Goal: Information Seeking & Learning: Check status

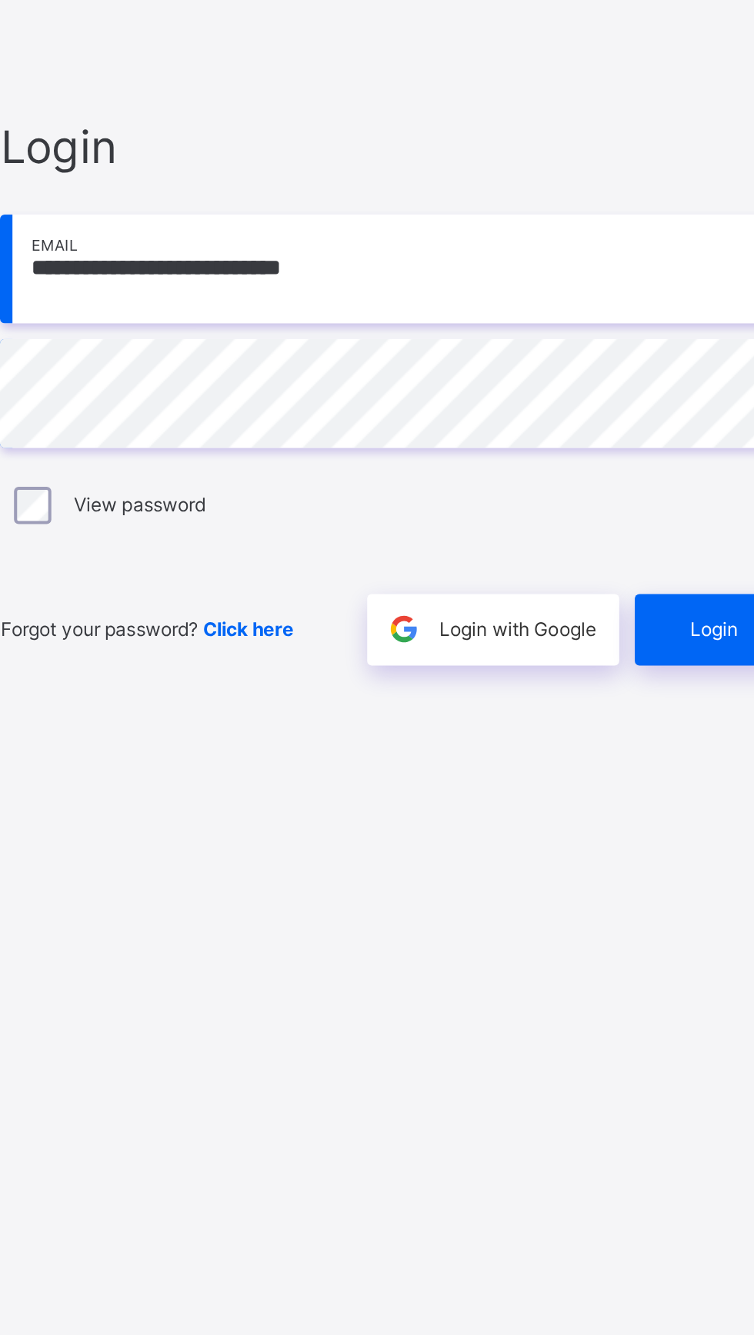
scroll to position [1, 0]
click at [630, 754] on div "View password" at bounding box center [502, 738] width 400 height 32
click at [646, 817] on div "Login" at bounding box center [659, 799] width 86 height 35
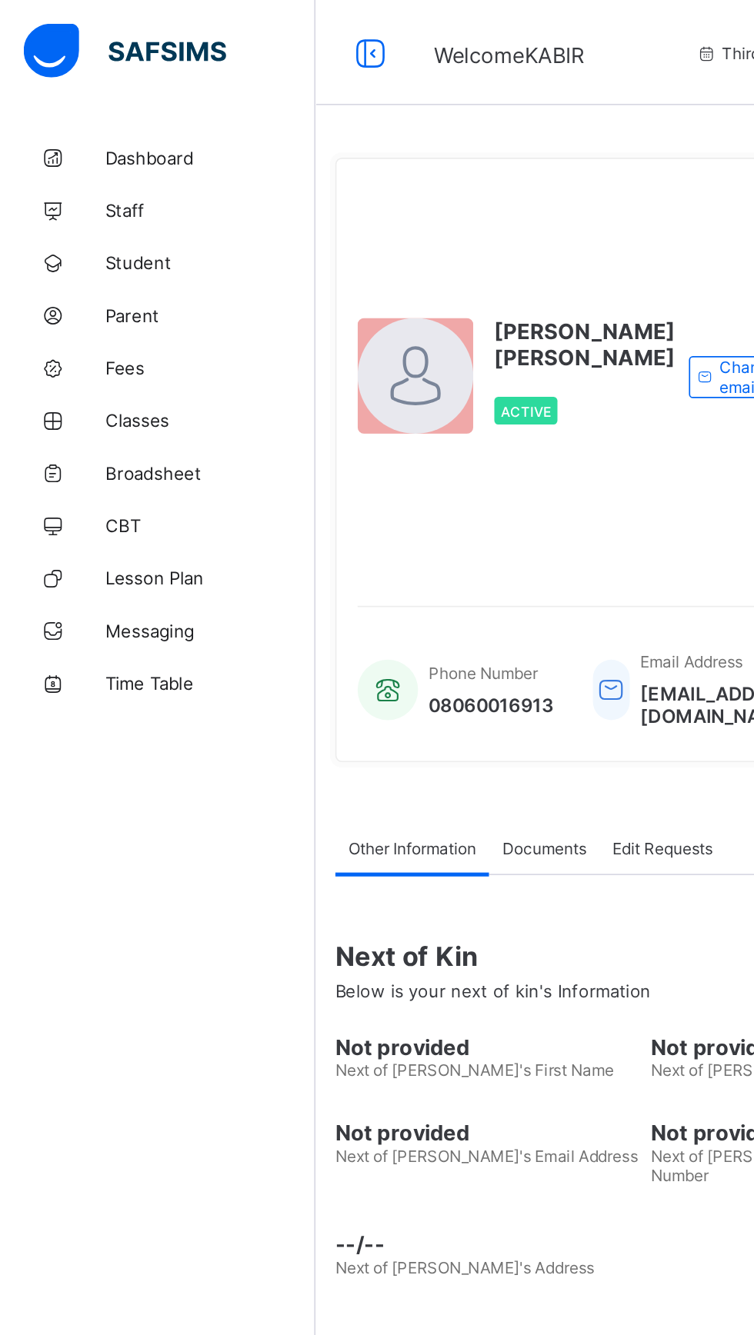
click at [76, 247] on span "Classes" at bounding box center [123, 246] width 123 height 12
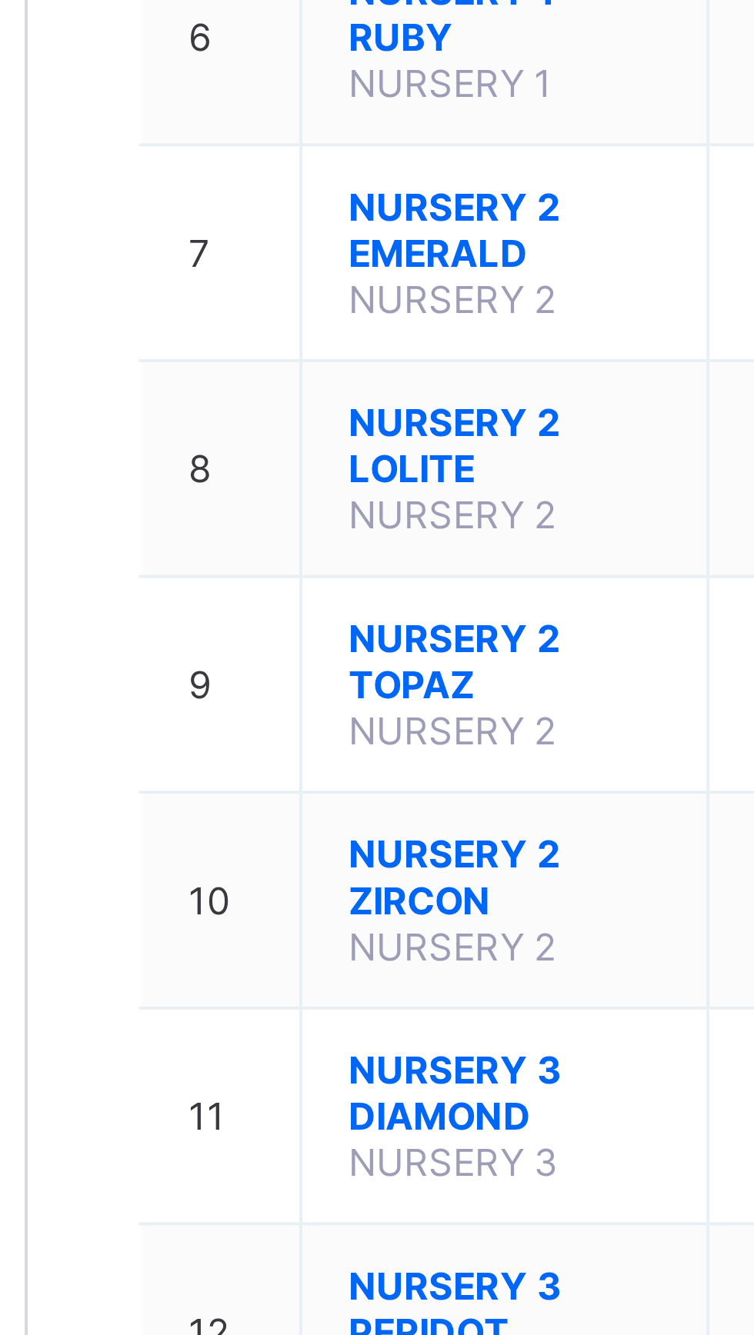
click at [295, 720] on span "NURSERY 2 ZIRCON" at bounding box center [304, 722] width 78 height 23
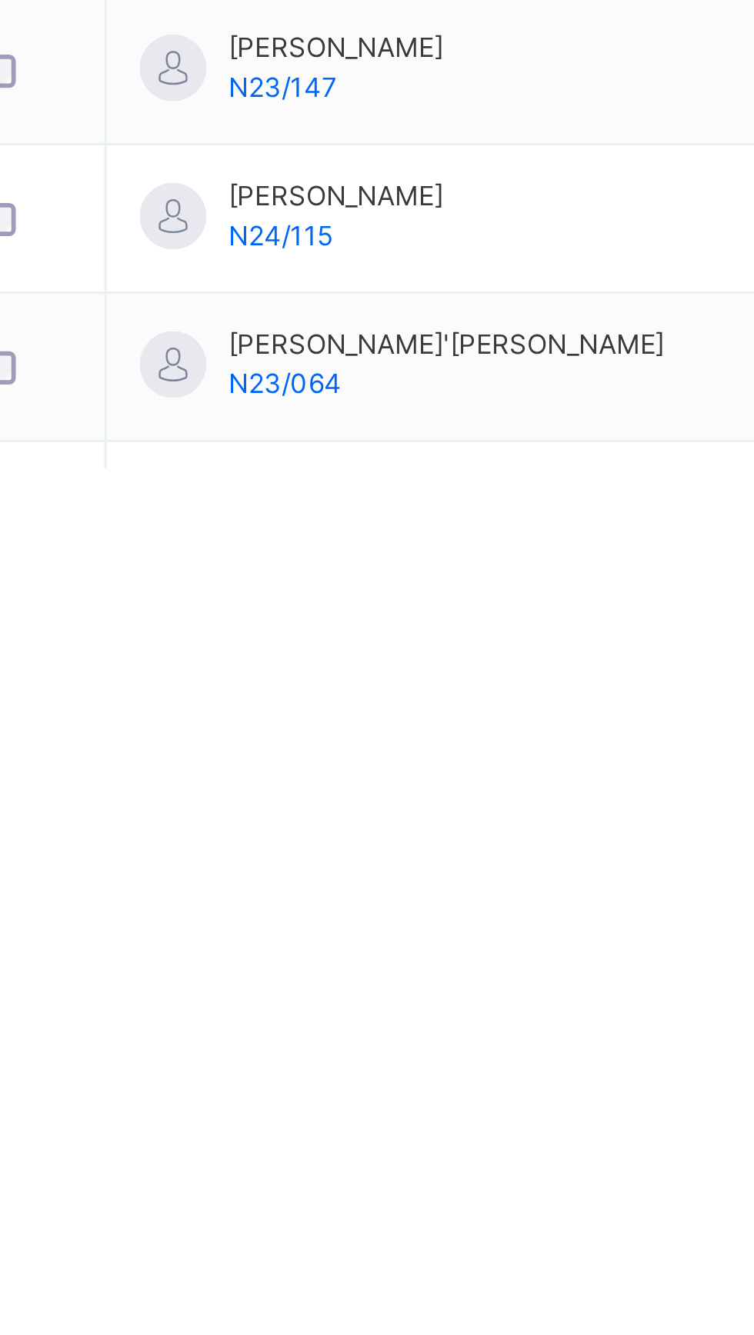
scroll to position [50, 0]
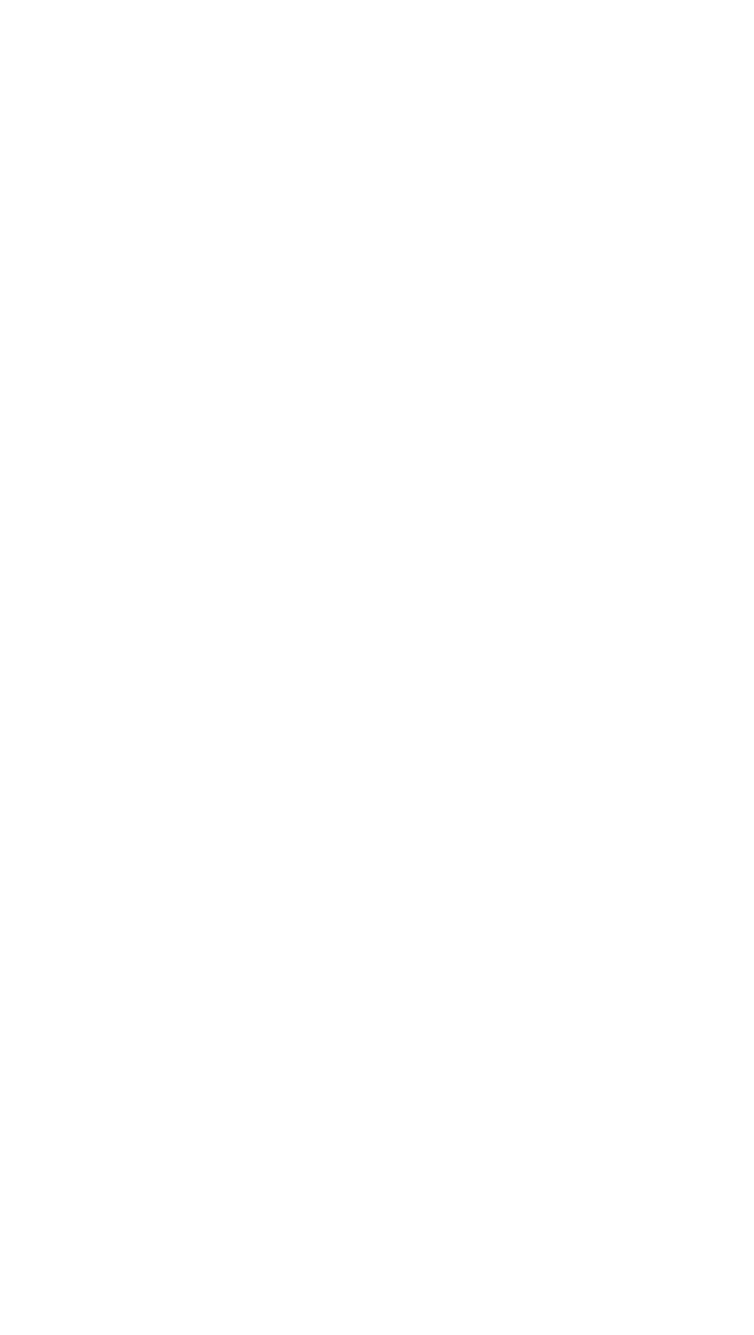
click at [0, 0] on div "View Profile" at bounding box center [0, 0] width 0 height 0
click at [593, 1334] on html "Class Arm Details Third Term / [DATE]-[DATE] [PERSON_NAME] [EMAIL_ADDRESS][DOMA…" at bounding box center [377, 667] width 754 height 1335
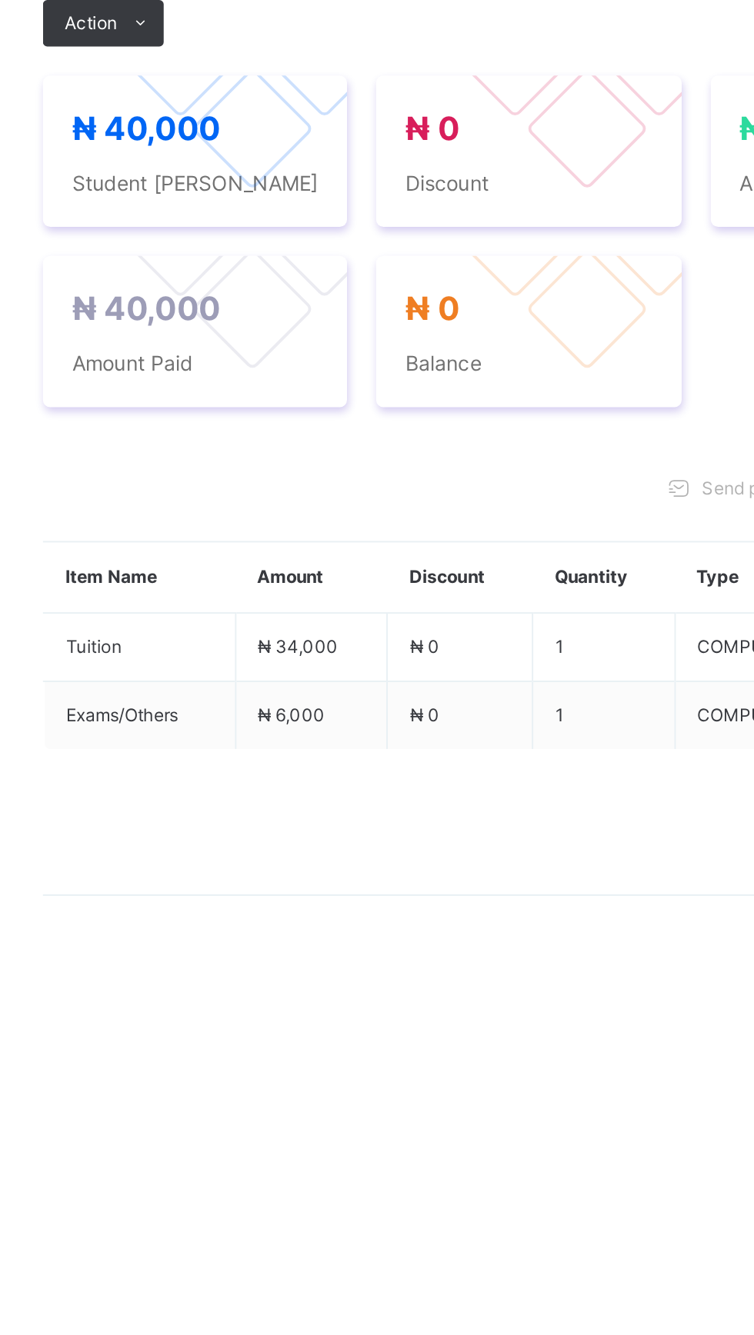
click at [305, 478] on span "Payment History" at bounding box center [292, 471] width 72 height 14
